Goal: Find specific page/section: Find specific page/section

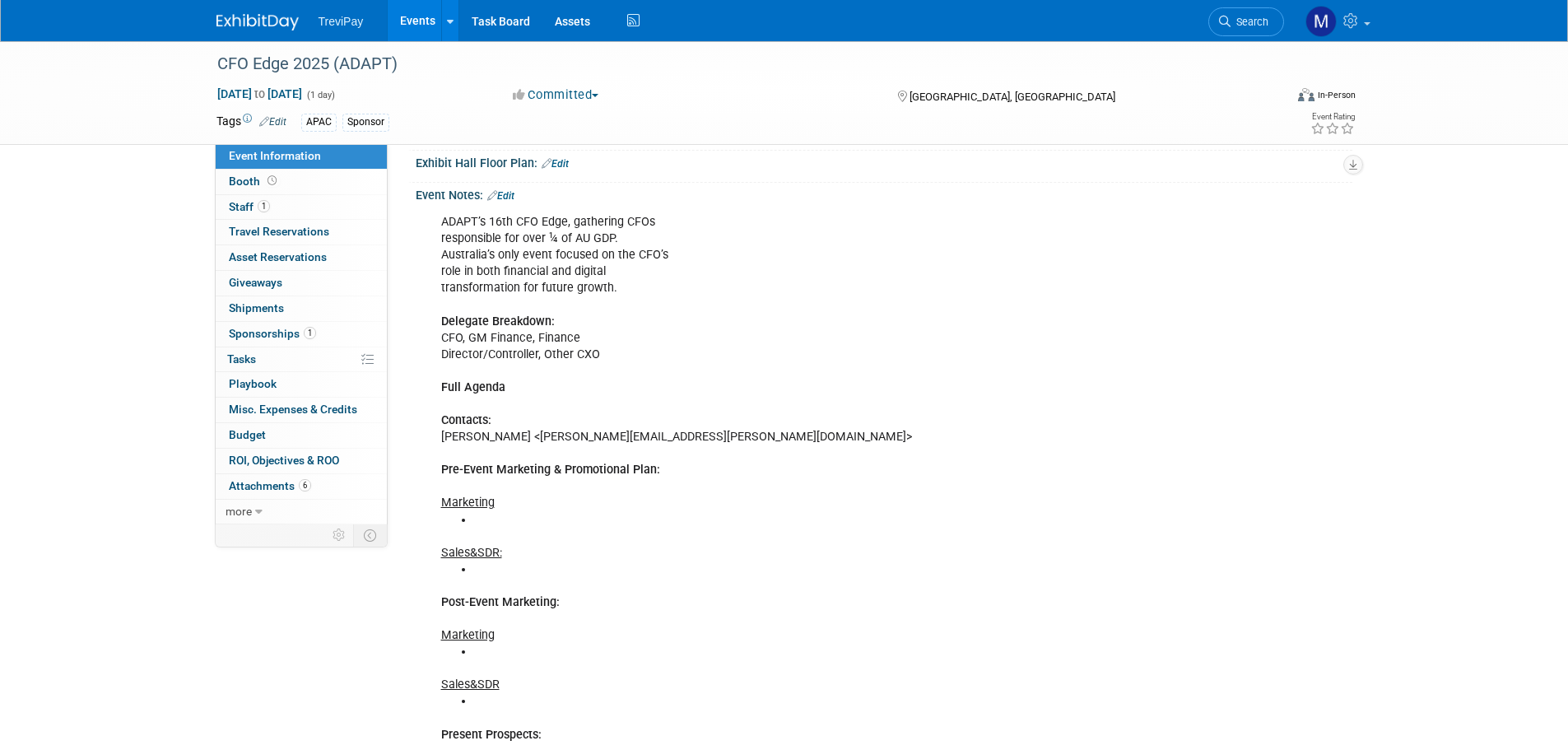
scroll to position [329, 0]
click at [261, 176] on span "Booth" at bounding box center [253, 181] width 51 height 13
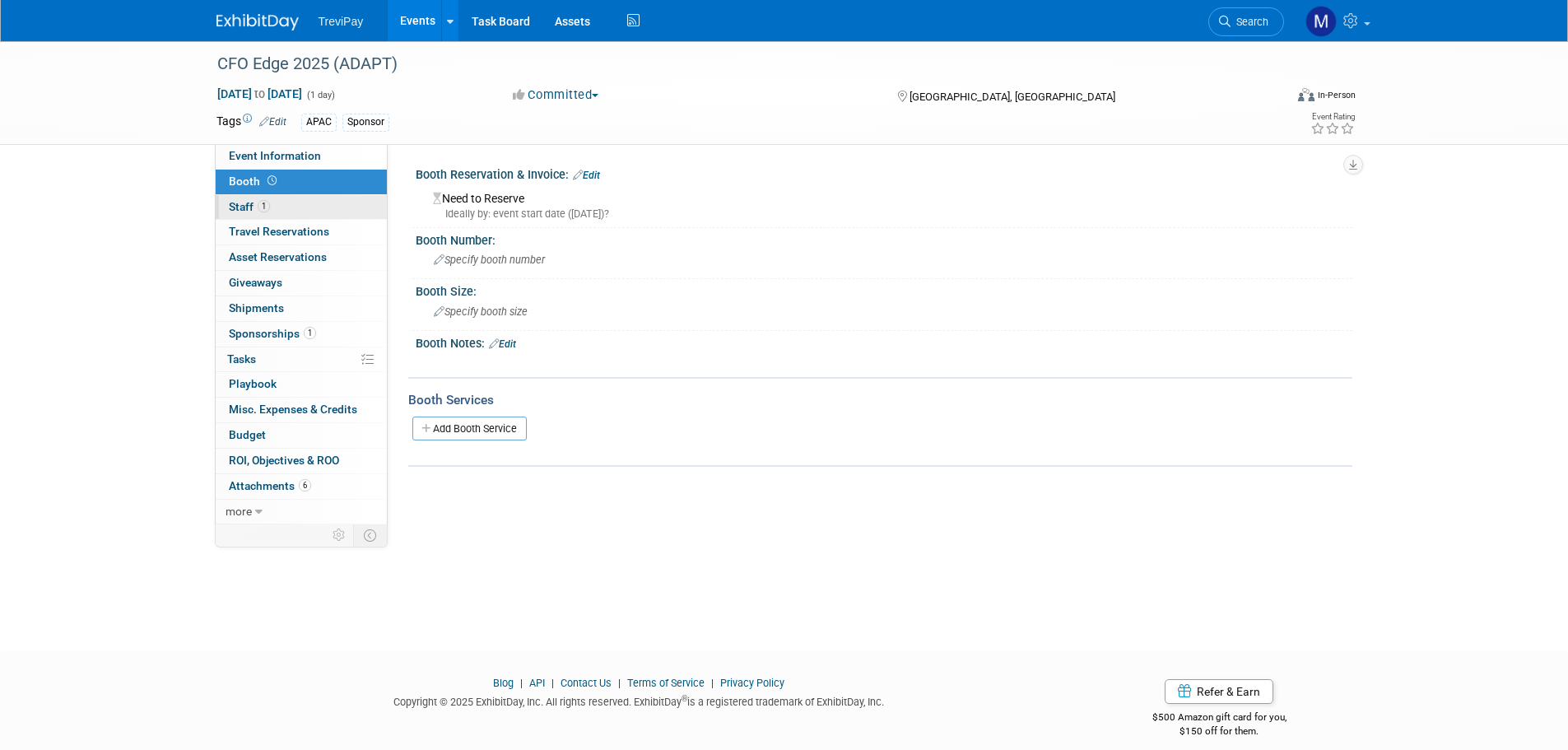
click at [246, 206] on span "Staff 1" at bounding box center [249, 206] width 41 height 13
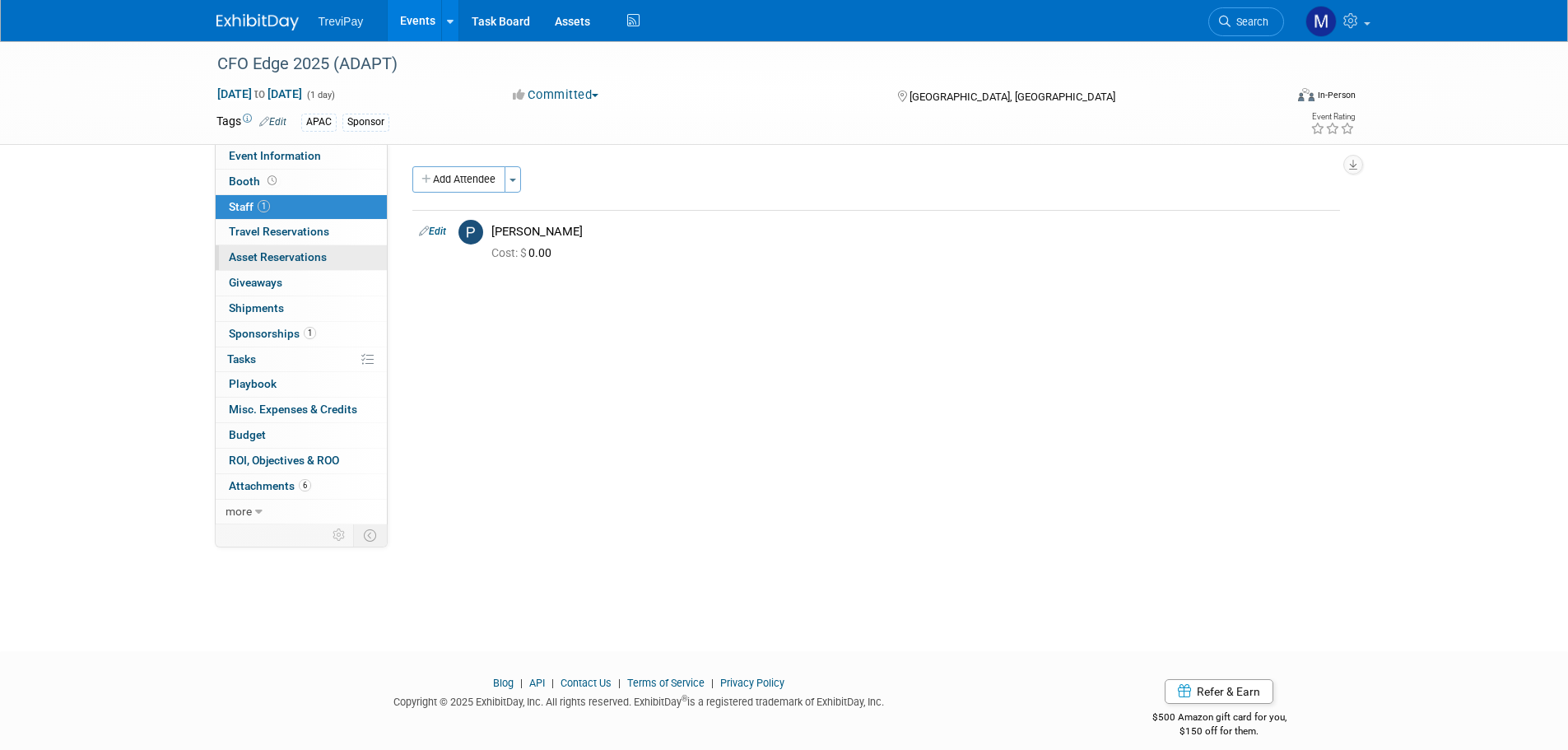
click at [257, 256] on span "Asset Reservations 0" at bounding box center [277, 257] width 98 height 13
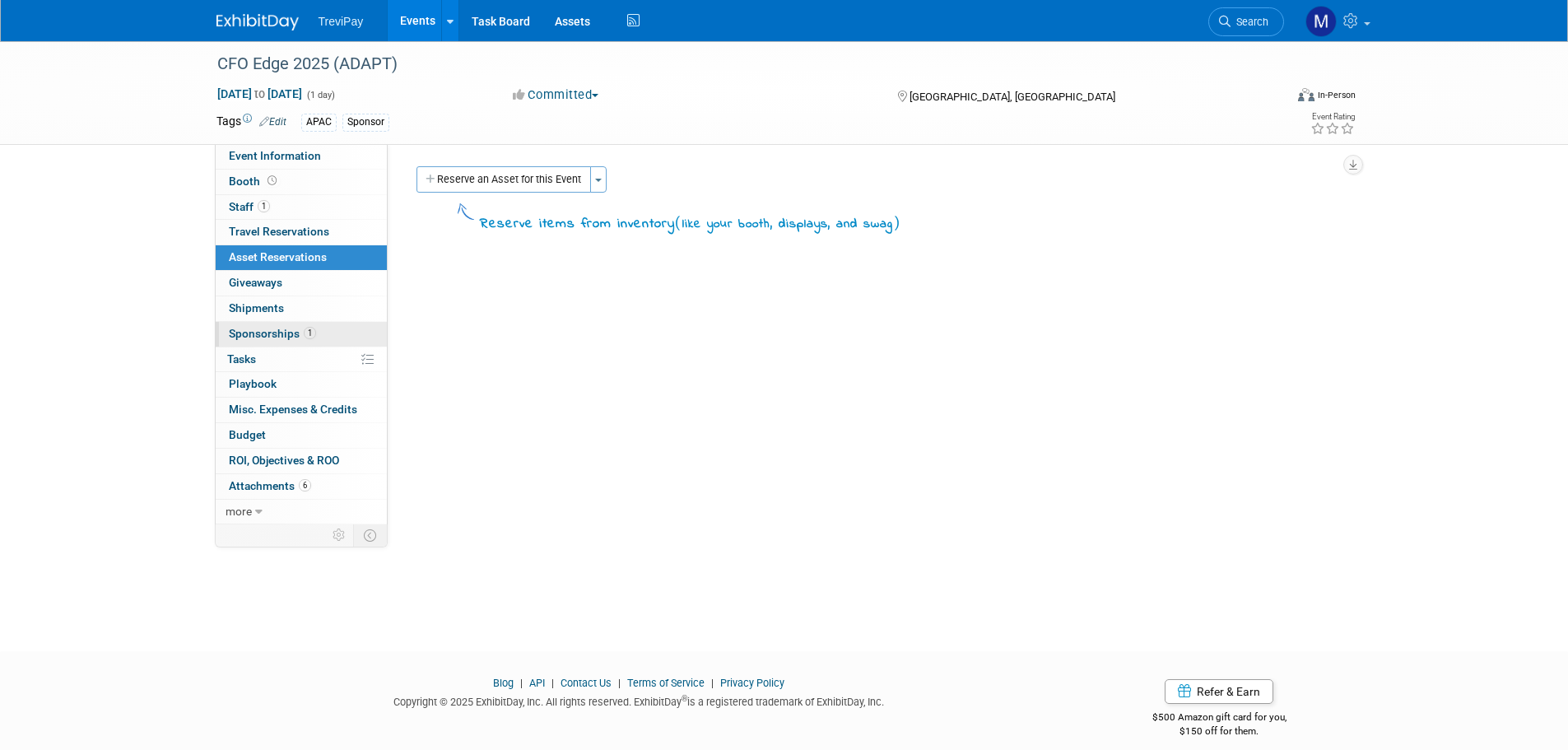
click at [251, 328] on span "Sponsorships 1" at bounding box center [272, 333] width 87 height 13
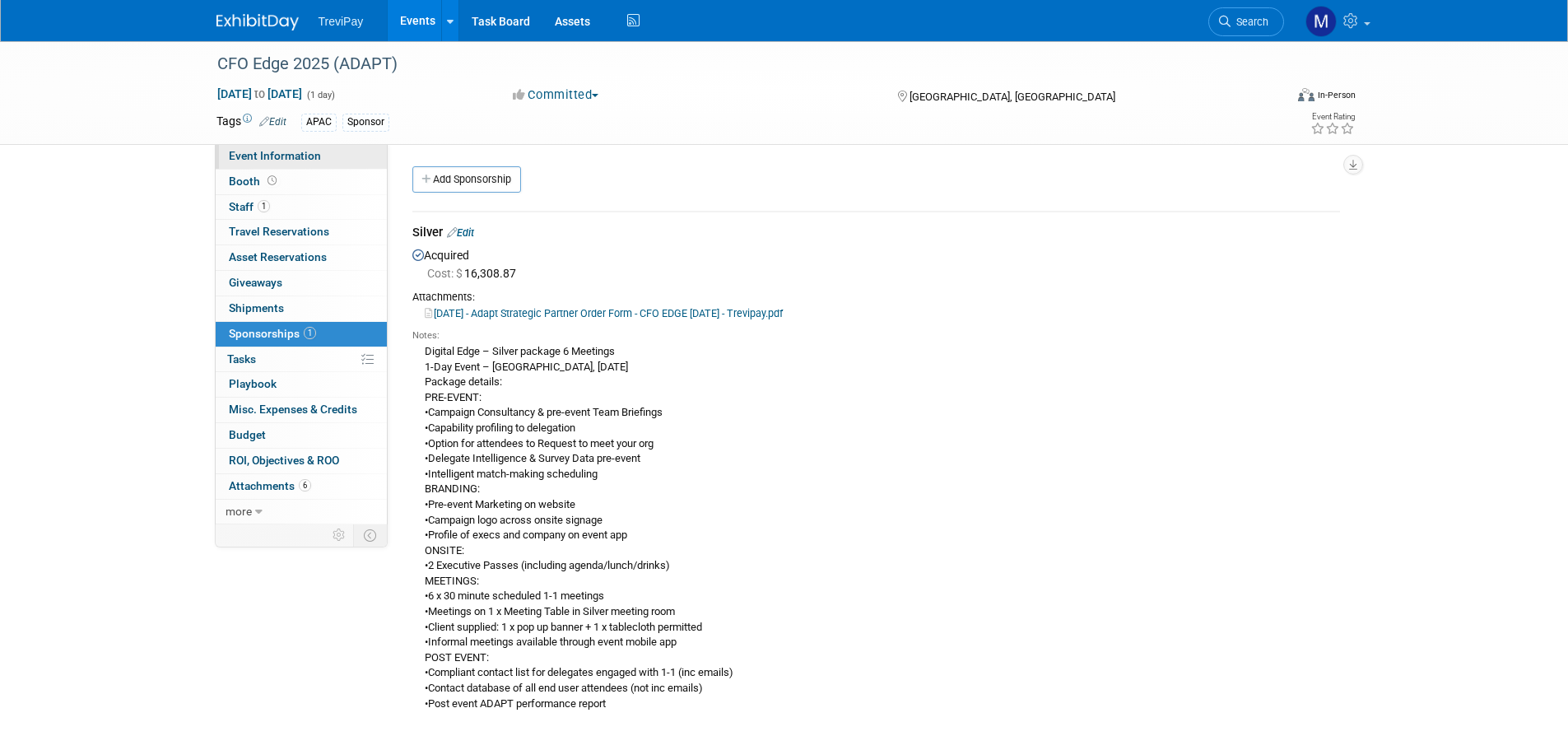
click at [278, 158] on span "Event Information" at bounding box center [275, 156] width 92 height 13
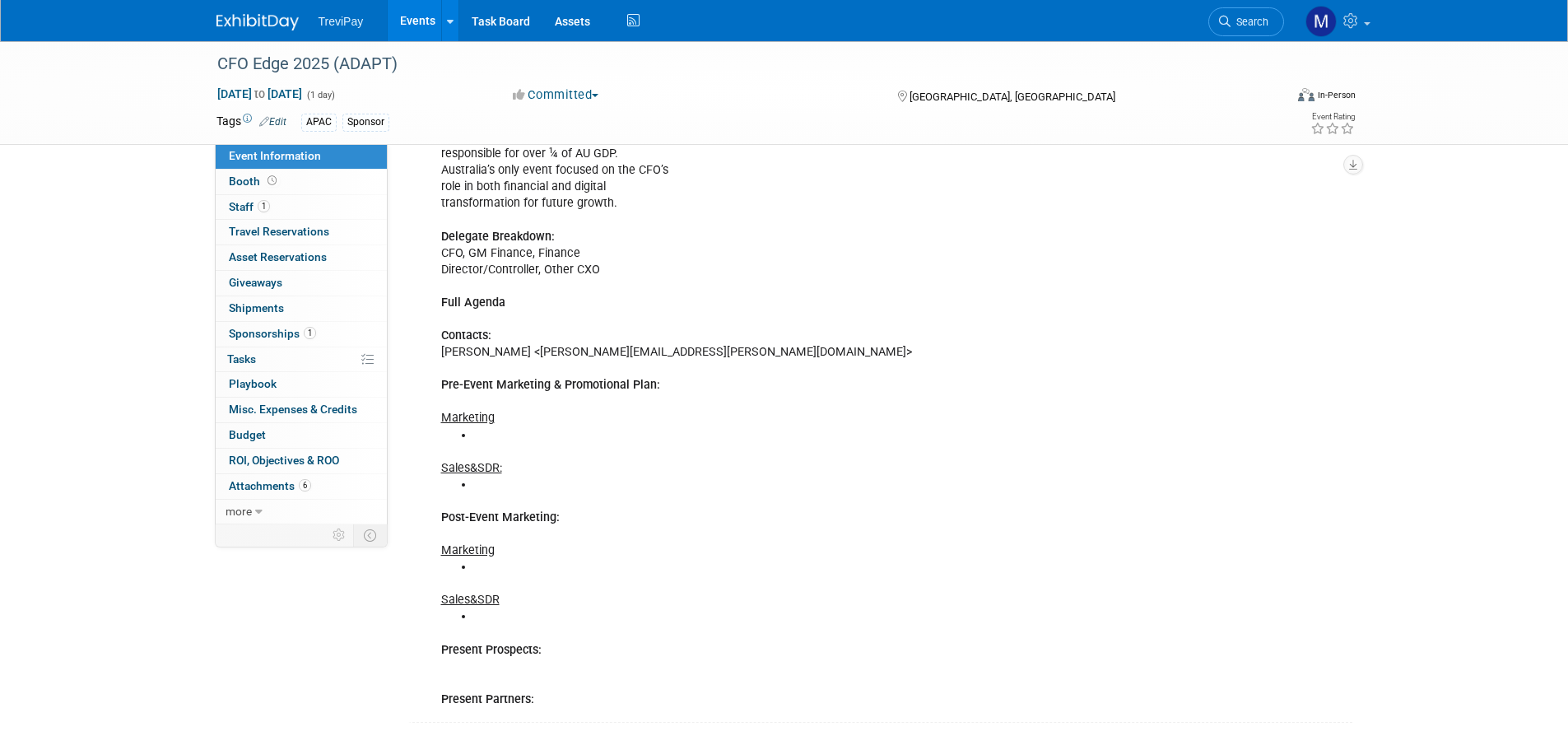
scroll to position [247, 0]
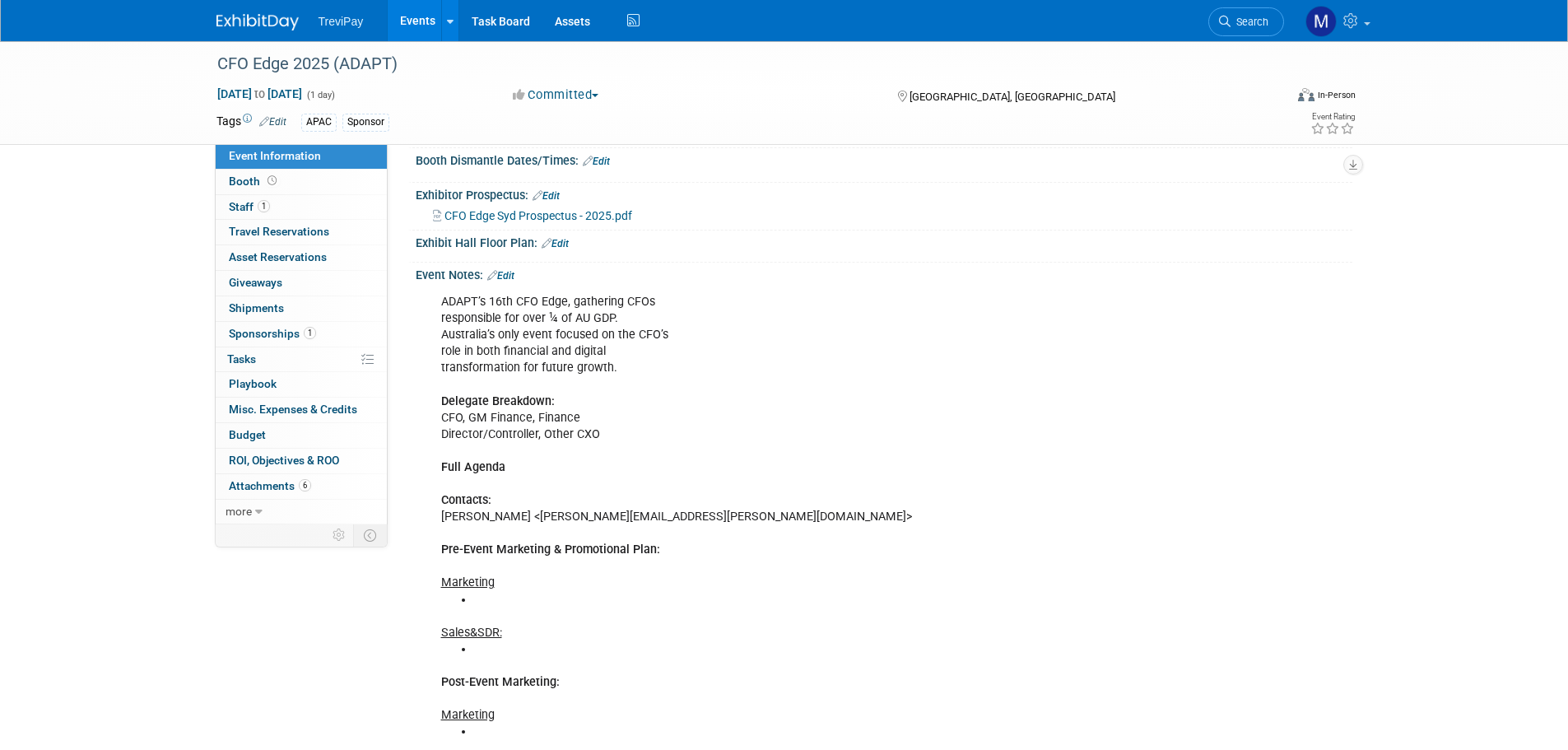
click at [507, 270] on link "Edit" at bounding box center [500, 276] width 27 height 12
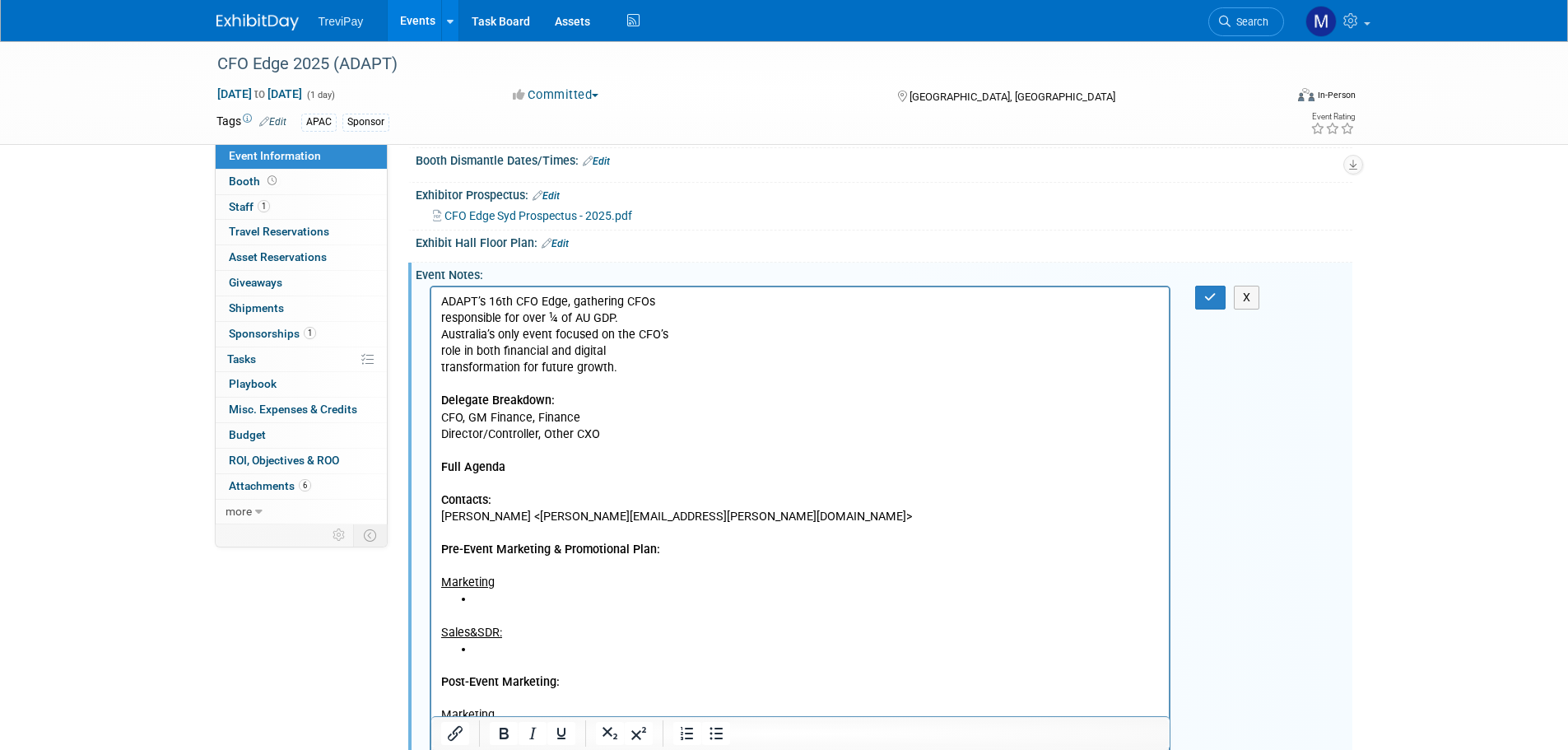
scroll to position [0, 0]
click at [443, 318] on p "ADAPT’s 16th CFO Edge, gathering CFOs responsible for over ¼ of AU GDP. Austral…" at bounding box center [799, 442] width 719 height 297
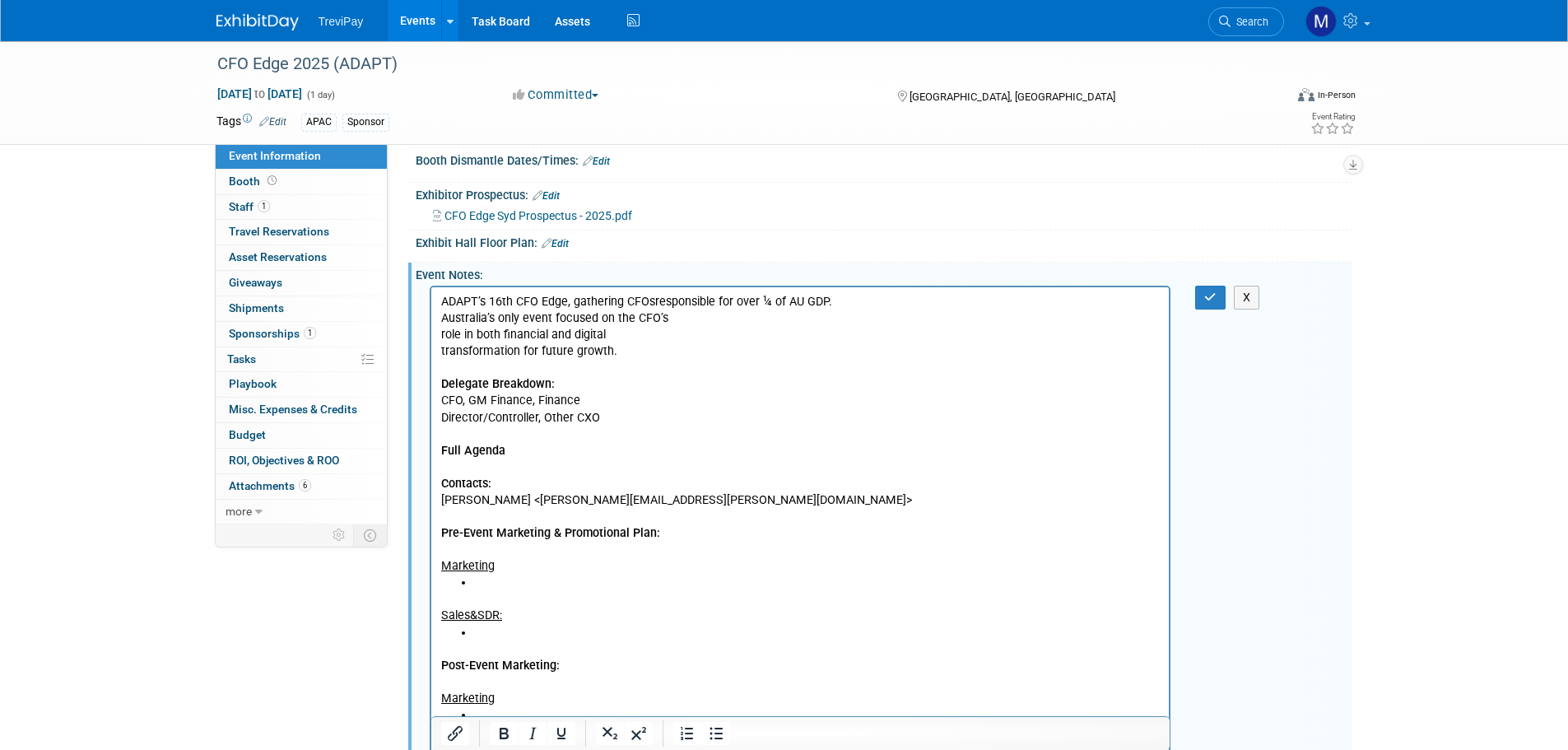
click at [444, 313] on p "ADAPT’s 16th CFO Edge, gathering CFOs responsible for over ¼ of AU GDP. Austral…" at bounding box center [799, 434] width 719 height 280
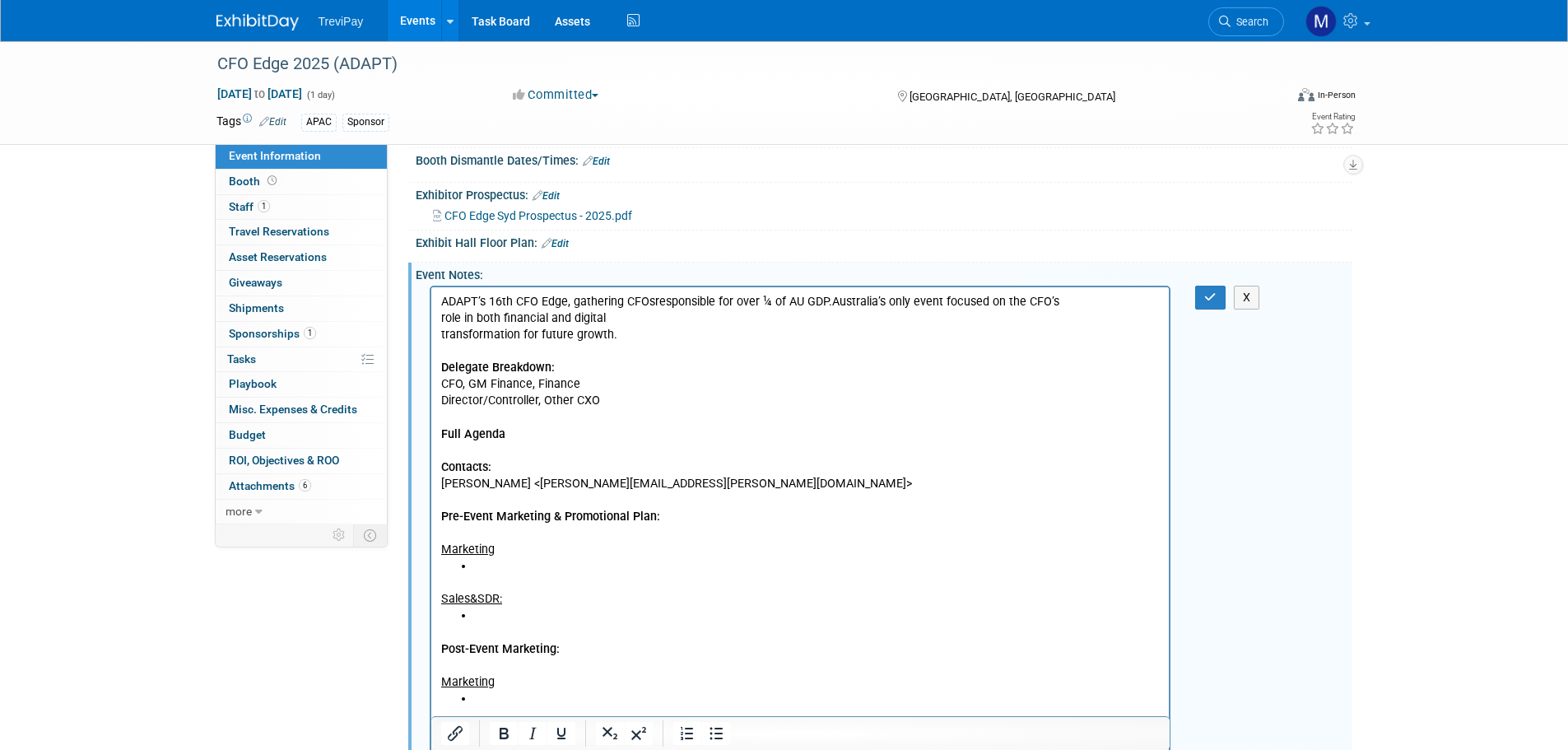
click at [442, 320] on p "ADAPT’s 16th CFO Edge, gathering CFOs responsible for over ¼ of AU GDP. Austral…" at bounding box center [799, 425] width 719 height 264
click at [440, 336] on p "ADAPT’s 16th CFO Edge, gathering CFOs responsible for over ¼ of AU GDP. Austral…" at bounding box center [799, 425] width 719 height 264
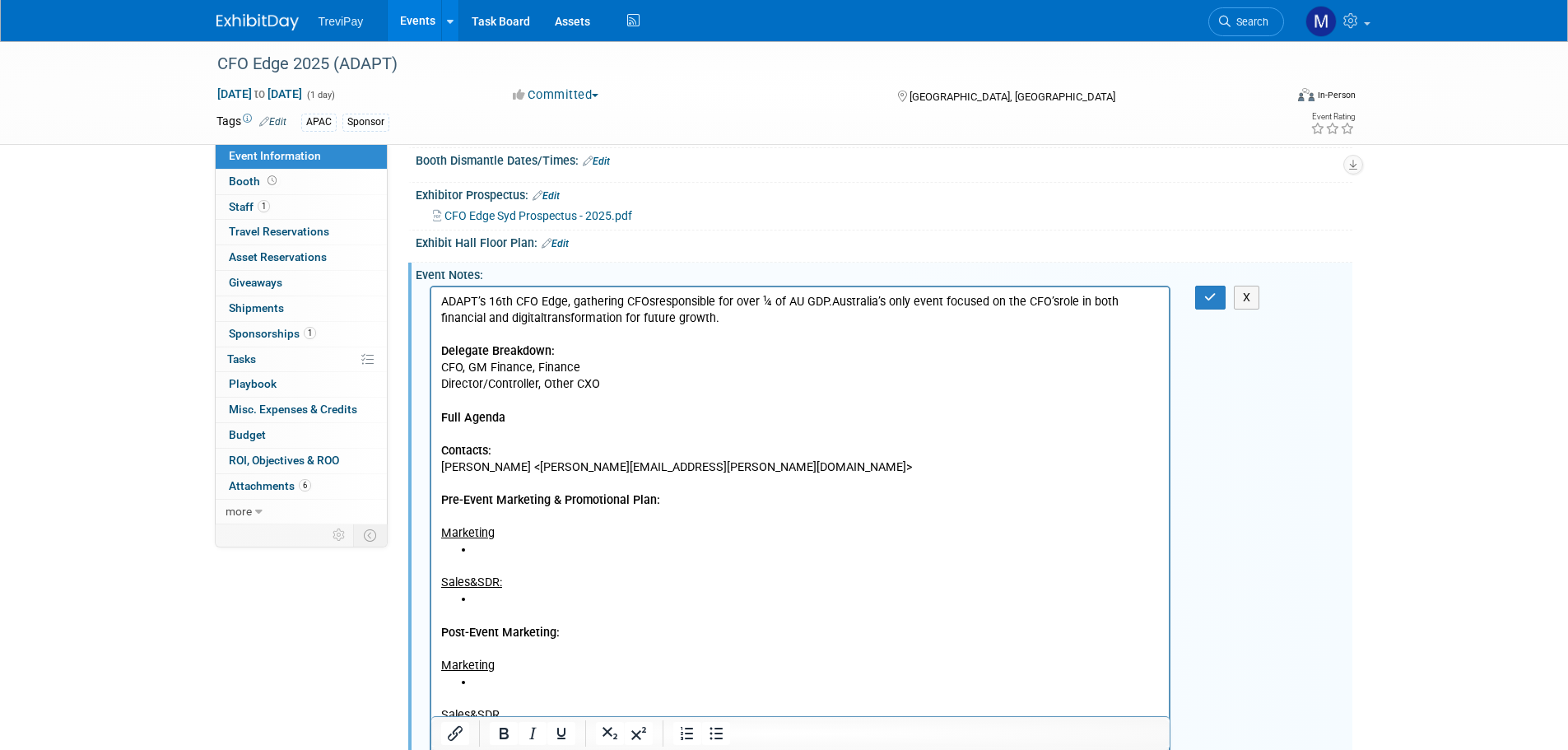
click at [807, 469] on p "ADAPT’s 16th CFO Edge, gathering CFOs responsible for over ¼ of AU GDP. Austral…" at bounding box center [799, 418] width 719 height 248
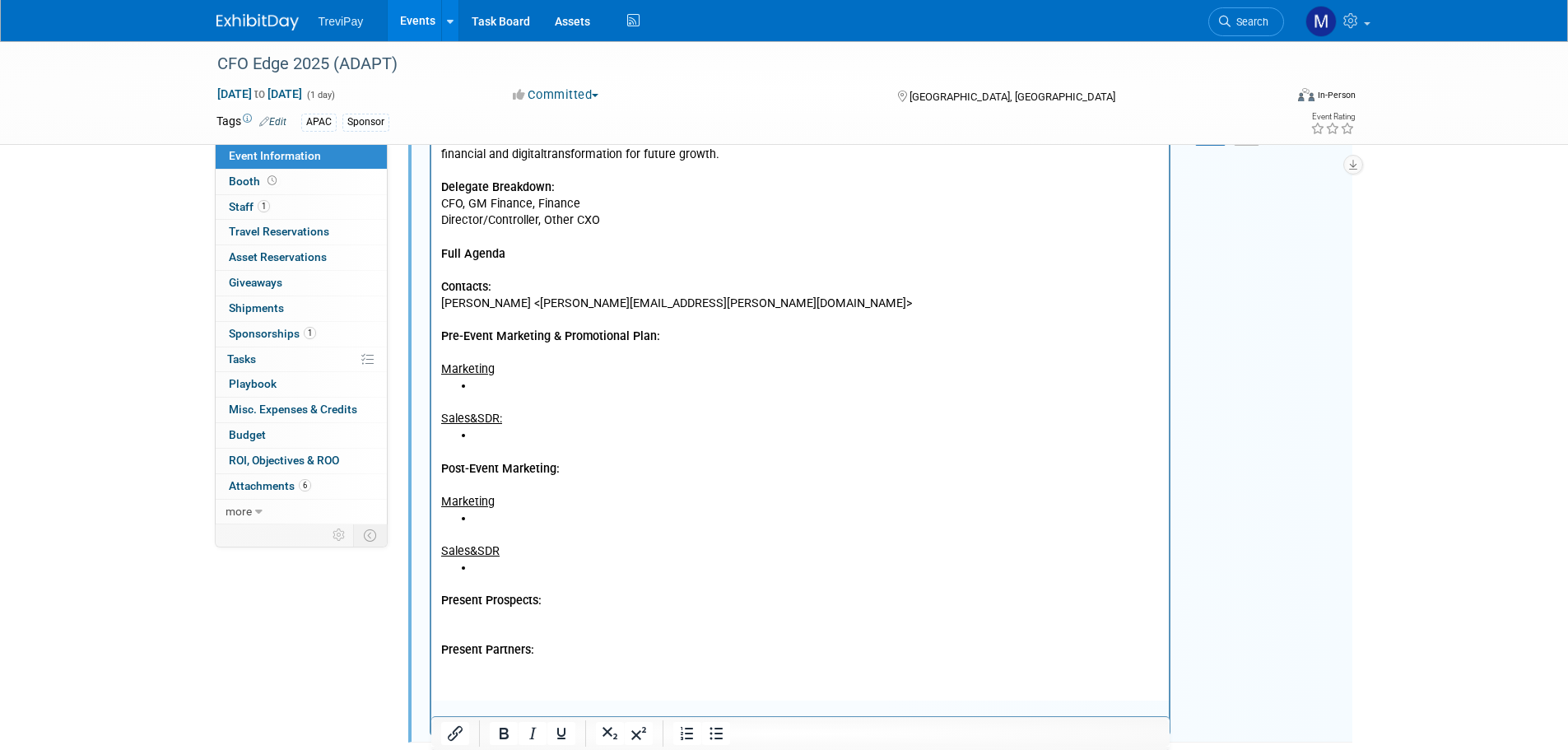
scroll to position [411, 0]
click at [489, 381] on li "Rich Text Area. Press ALT-0 for help." at bounding box center [816, 384] width 687 height 16
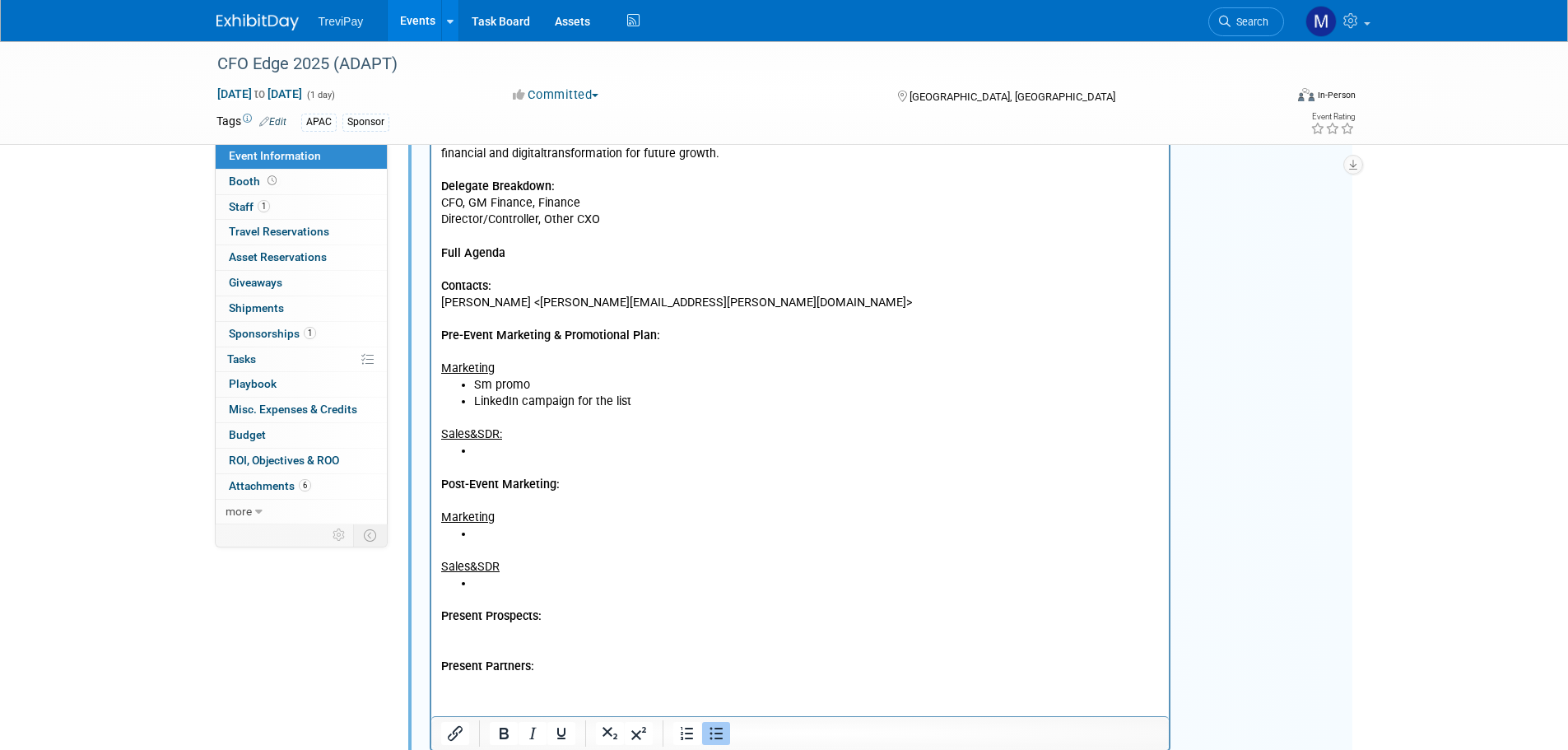
click at [483, 537] on li "Rich Text Area. Press ALT-0 for help." at bounding box center [816, 534] width 687 height 16
drag, startPoint x: 484, startPoint y: 588, endPoint x: 440, endPoint y: 490, distance: 107.4
click at [440, 490] on body "ADAPT’s 16th CFO Edge, gathering CFOs responsible for over ¼ of AU GDP. Austral…" at bounding box center [800, 402] width 721 height 545
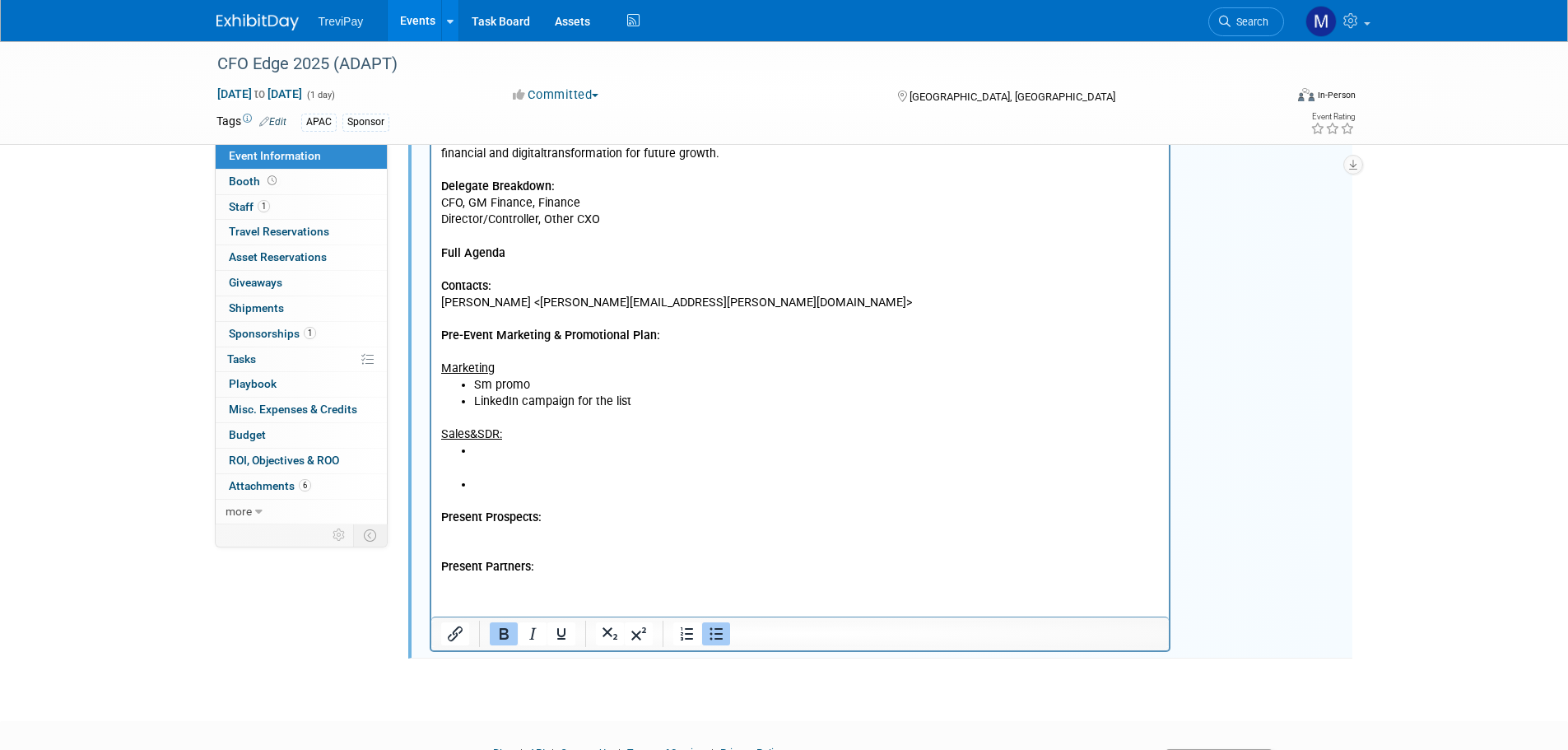
click at [473, 485] on li "Rich Text Area. Press ALT-0 for help." at bounding box center [816, 484] width 687 height 16
drag, startPoint x: 472, startPoint y: 485, endPoint x: 448, endPoint y: 483, distance: 24.1
click at [448, 483] on ul "Rich Text Area. Press ALT-0 for help." at bounding box center [799, 484] width 719 height 16
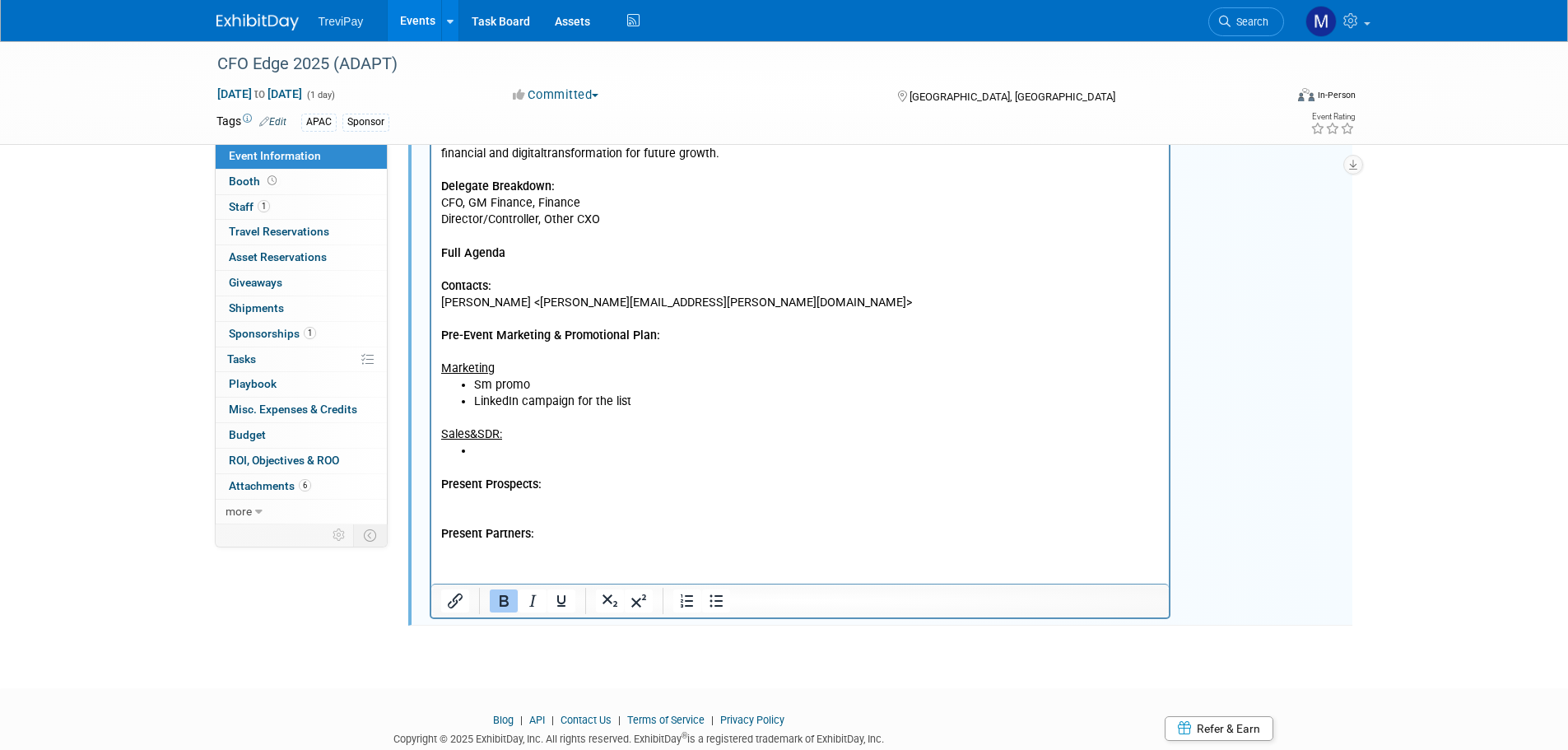
click at [493, 451] on li "​" at bounding box center [816, 459] width 687 height 33
click at [462, 351] on p "ADAPT’s 16th CFO Edge, gathering CFOs responsible for over ¼ of AU GDP. Austral…" at bounding box center [799, 254] width 719 height 248
click at [476, 319] on p "ADAPT’s 16th CFO Edge, gathering CFOs responsible for over ¼ of AU GDP. Austral…" at bounding box center [799, 254] width 719 height 248
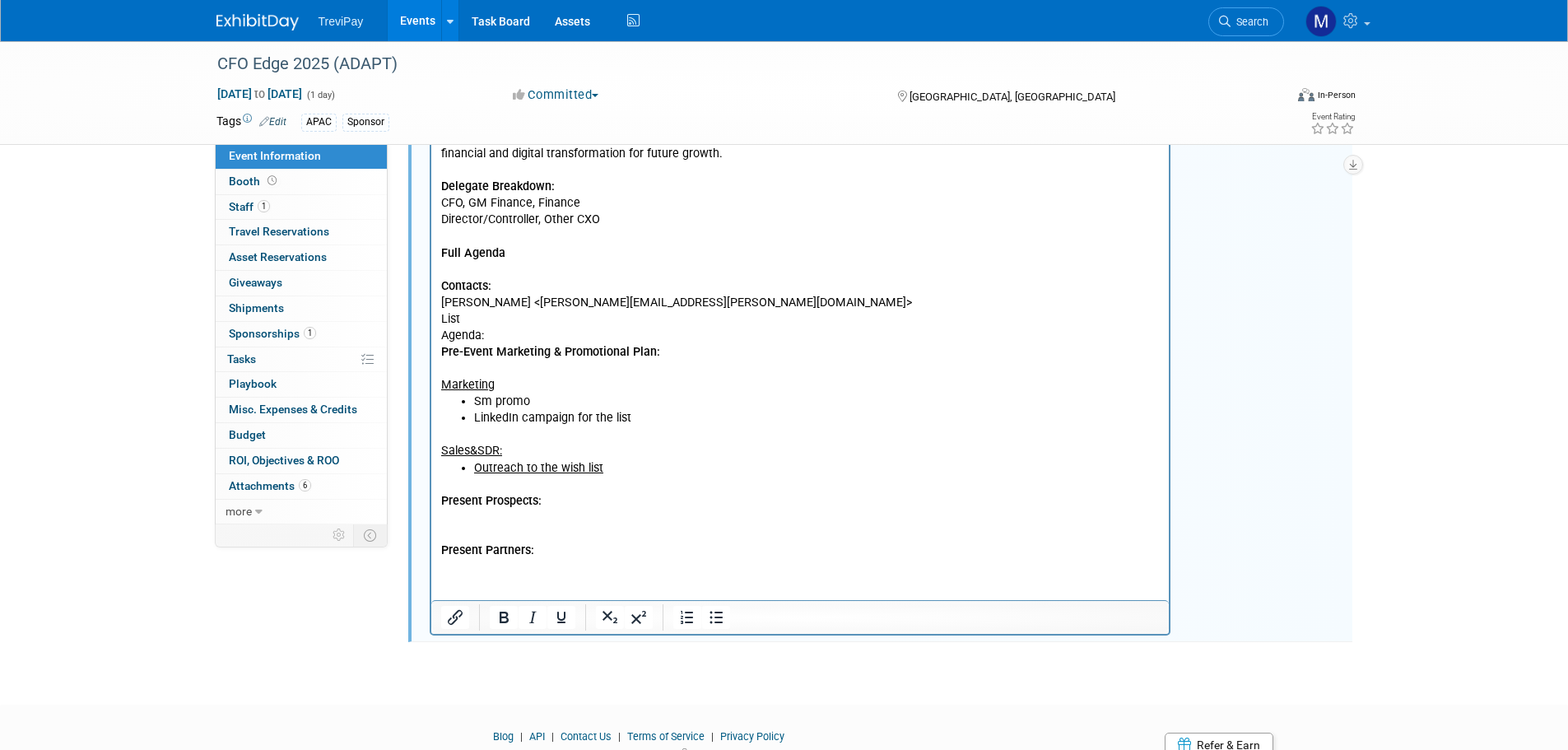
click at [498, 313] on p "List" at bounding box center [799, 319] width 719 height 16
drag, startPoint x: 463, startPoint y: 319, endPoint x: 446, endPoint y: 316, distance: 17.3
click at [446, 316] on p "List:" at bounding box center [799, 319] width 719 height 16
click at [470, 335] on p "Agenda: Pre-Event Marketing & Promotional Plan​: Marketing​" at bounding box center [799, 360] width 719 height 66
drag, startPoint x: 486, startPoint y: 342, endPoint x: 440, endPoint y: 333, distance: 46.9
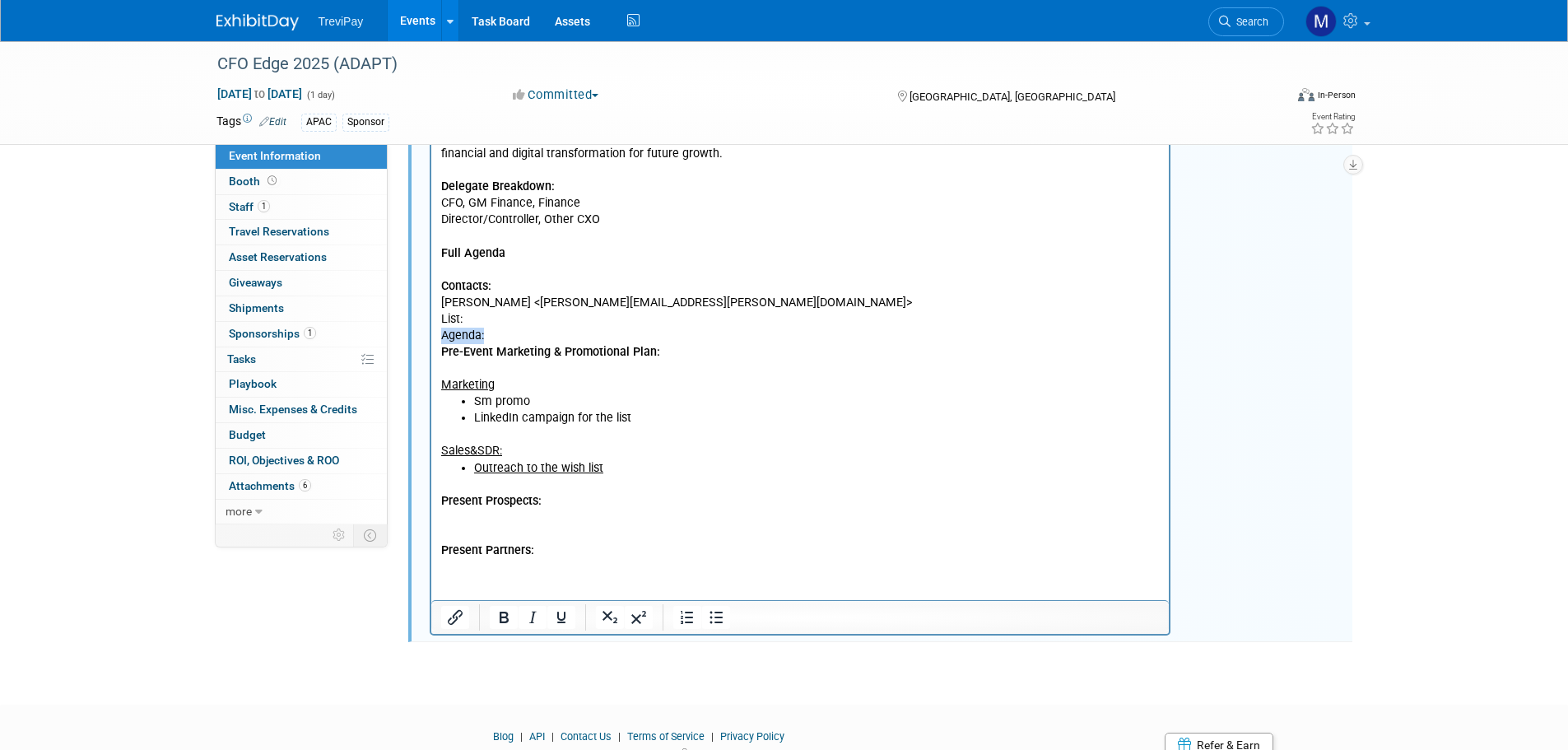
click at [440, 333] on p "Agenda: Pre-Event Marketing & Promotional Plan​: Marketing​" at bounding box center [799, 360] width 719 height 66
click at [461, 336] on p "Agenda: Pre-Event Marketing & Promotional Plan​: Marketing​" at bounding box center [799, 360] width 719 height 66
click at [489, 335] on p "Agenda: Pre-Event Marketing & Promotional Plan​: Marketing​" at bounding box center [799, 360] width 719 height 66
click at [469, 325] on p "List:" at bounding box center [799, 319] width 719 height 16
click at [442, 318] on p "List:" at bounding box center [799, 319] width 719 height 16
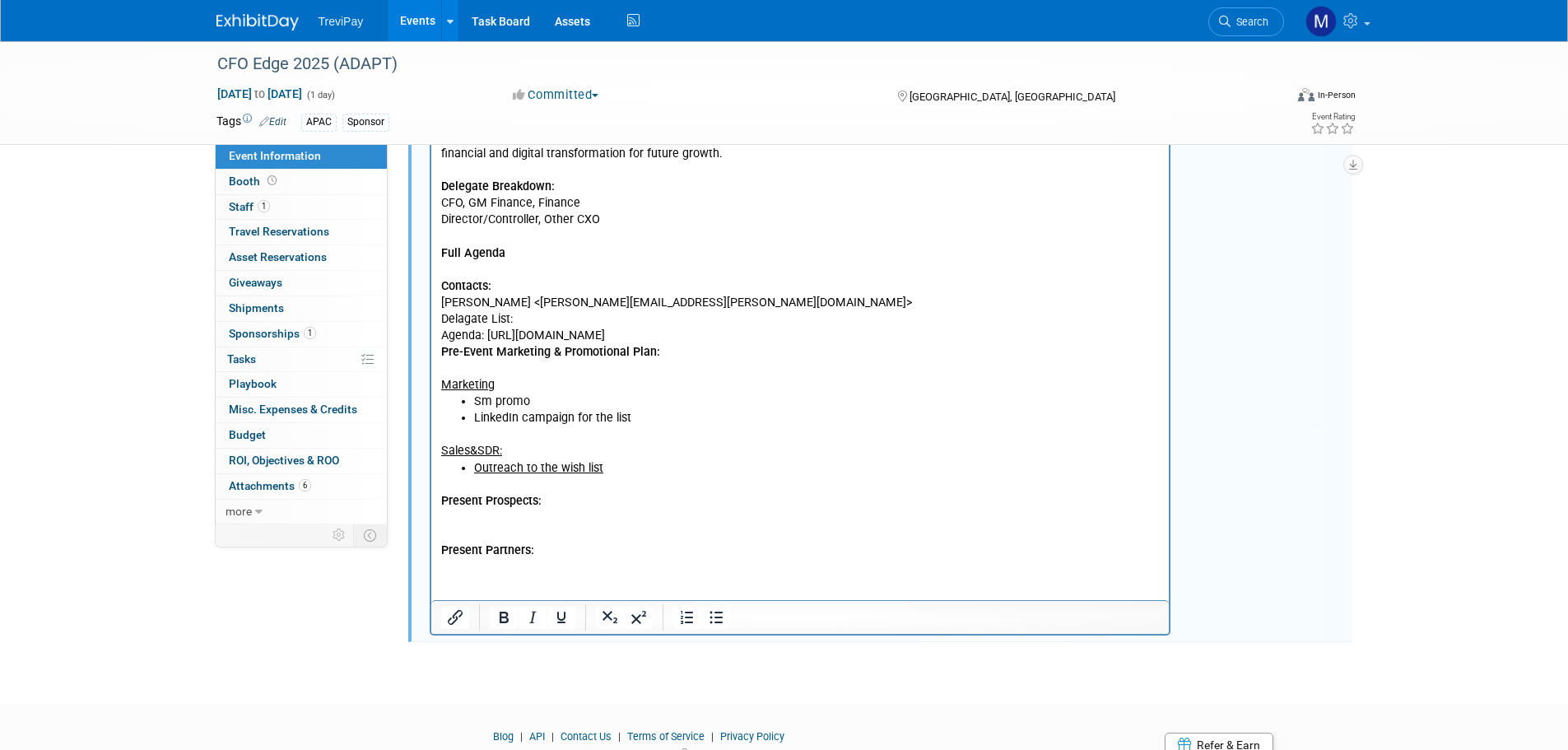
click at [519, 320] on p "Delagate List:" at bounding box center [799, 319] width 719 height 16
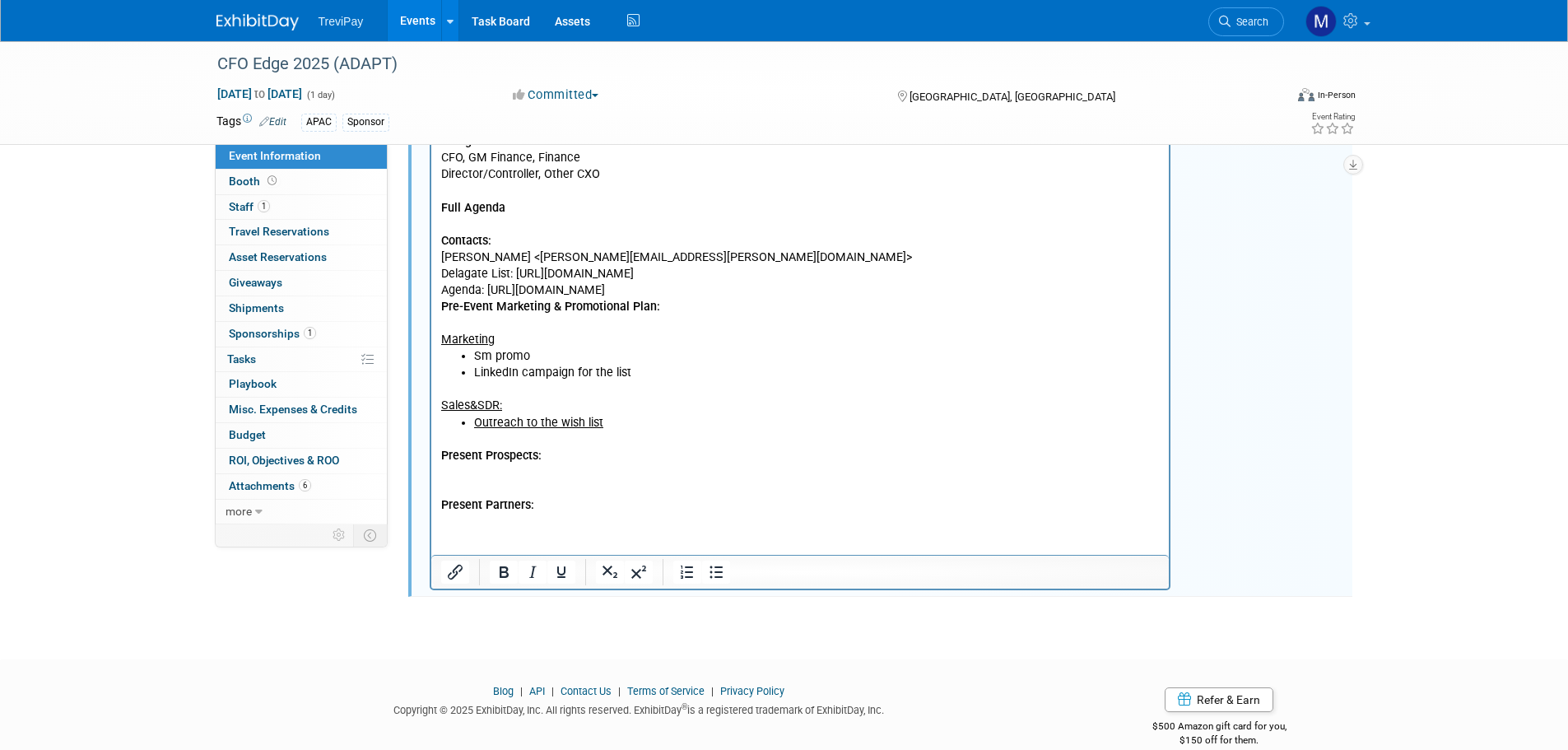
scroll to position [481, 0]
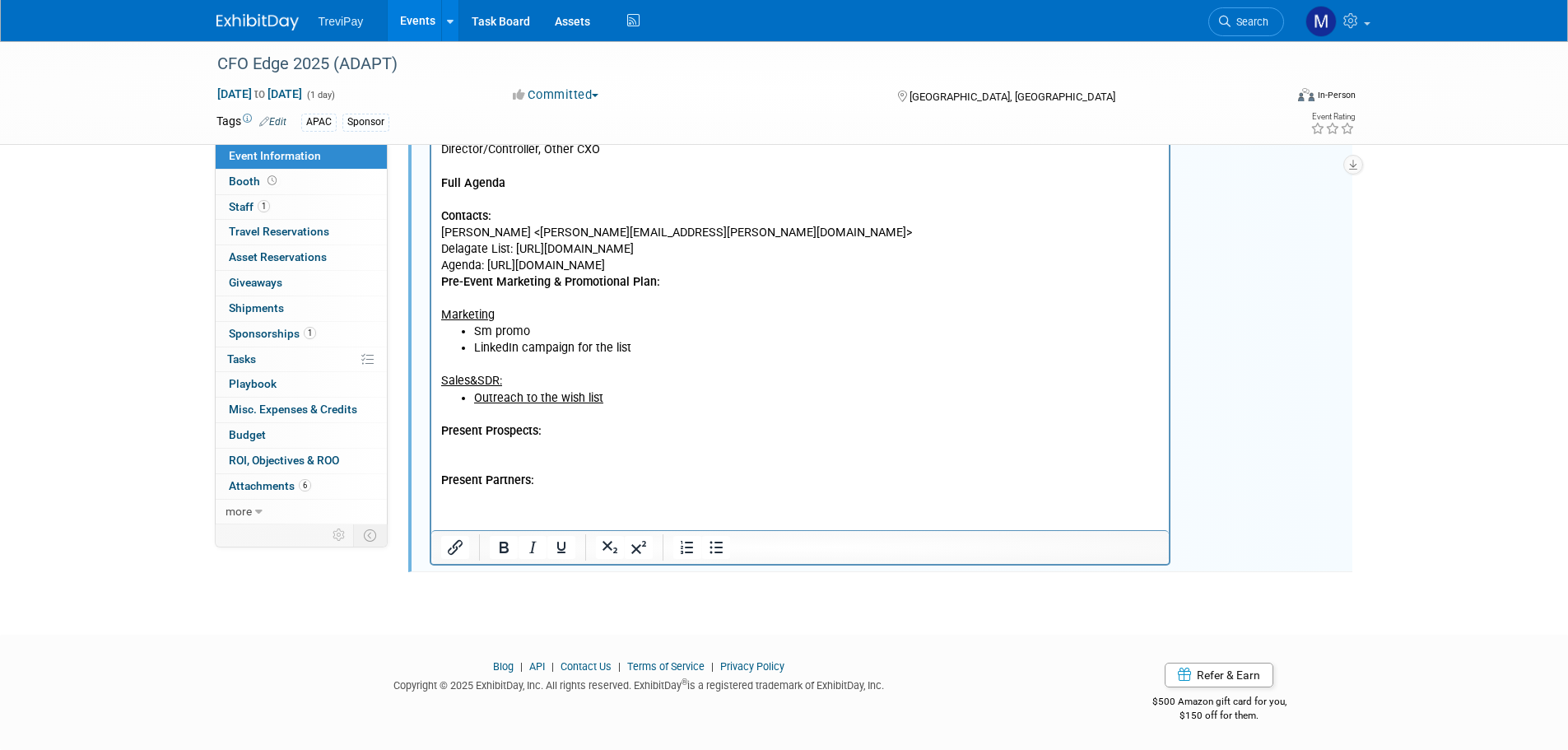
click at [429, 446] on div at bounding box center [800, 308] width 741 height 515
click at [453, 452] on p "Present Prospects: Present Partners:" at bounding box center [799, 455] width 719 height 66
click at [606, 448] on p "Present Prospects: [PERSON_NAME] Electric Australia Present Partners:" at bounding box center [799, 455] width 719 height 66
click at [454, 489] on html "ADAPT’s 16th CFO Edge, gathering CFOs responsible for over ¼ of AU GDP. Austral…" at bounding box center [799, 271] width 738 height 436
click at [568, 480] on p "Present Prospects: [PERSON_NAME] Electric [GEOGRAPHIC_DATA], Metcash, Nestle, J…" at bounding box center [799, 455] width 719 height 66
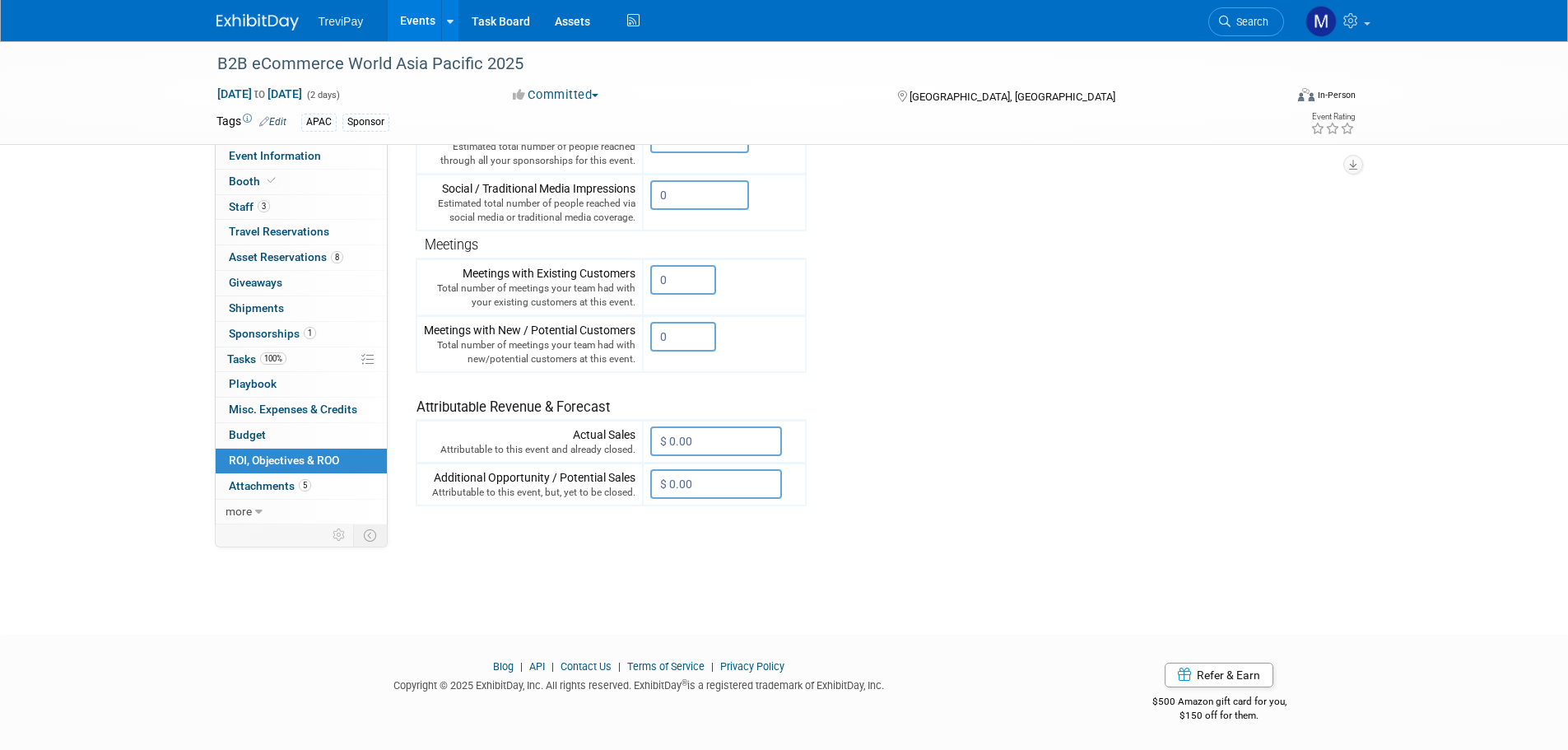
scroll to position [400, 0]
